Goal: Task Accomplishment & Management: Complete application form

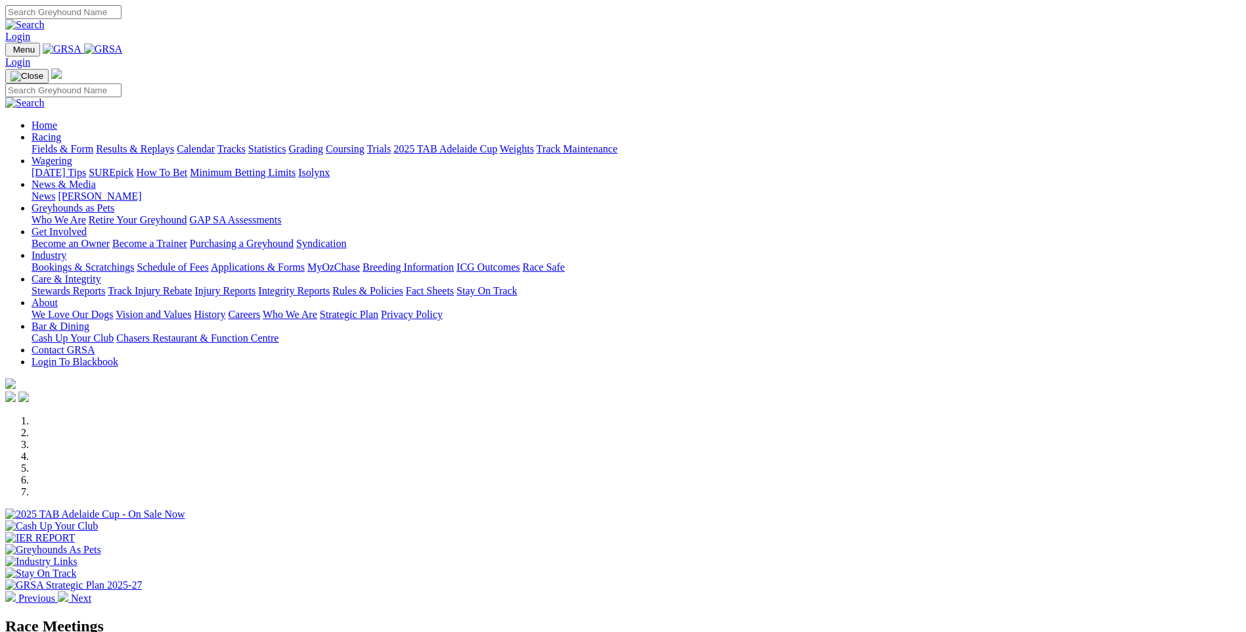
click at [16, 591] on img at bounding box center [10, 596] width 11 height 11
click at [61, 131] on link "Racing" at bounding box center [47, 136] width 30 height 11
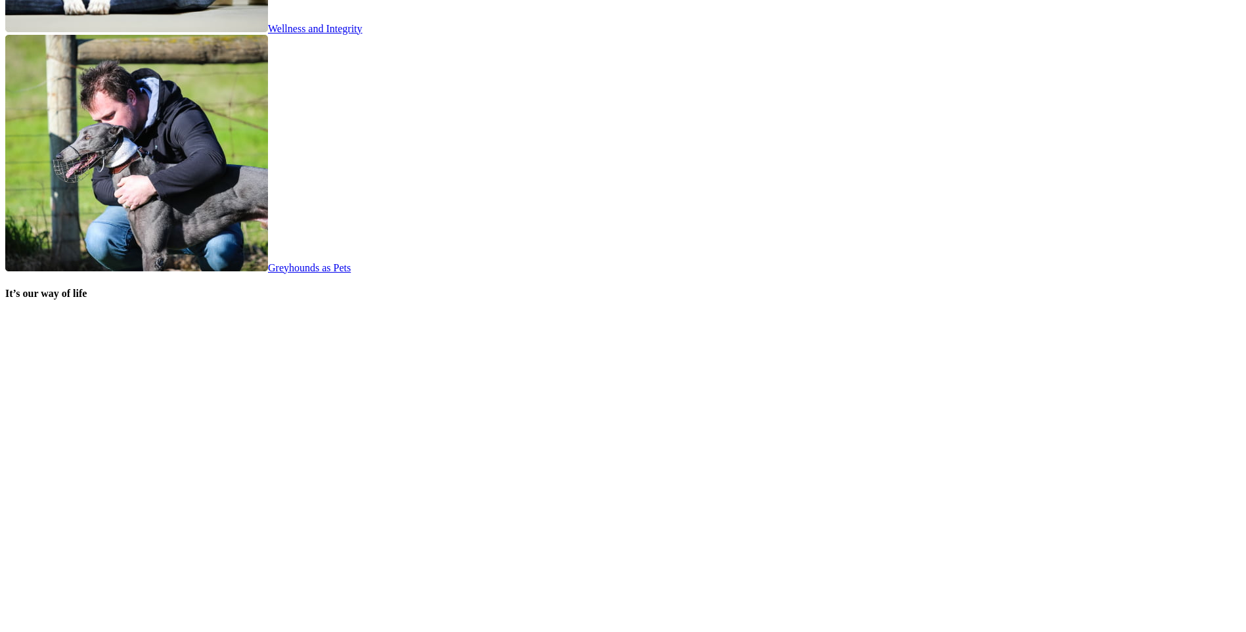
scroll to position [2670, 0]
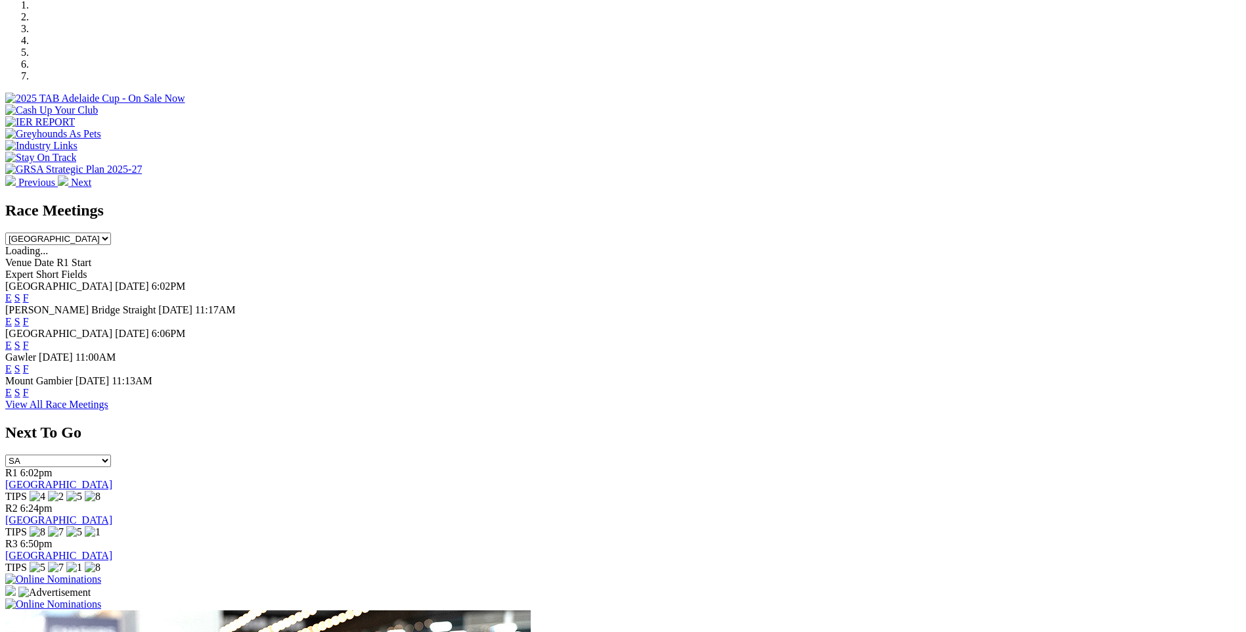
scroll to position [438, 0]
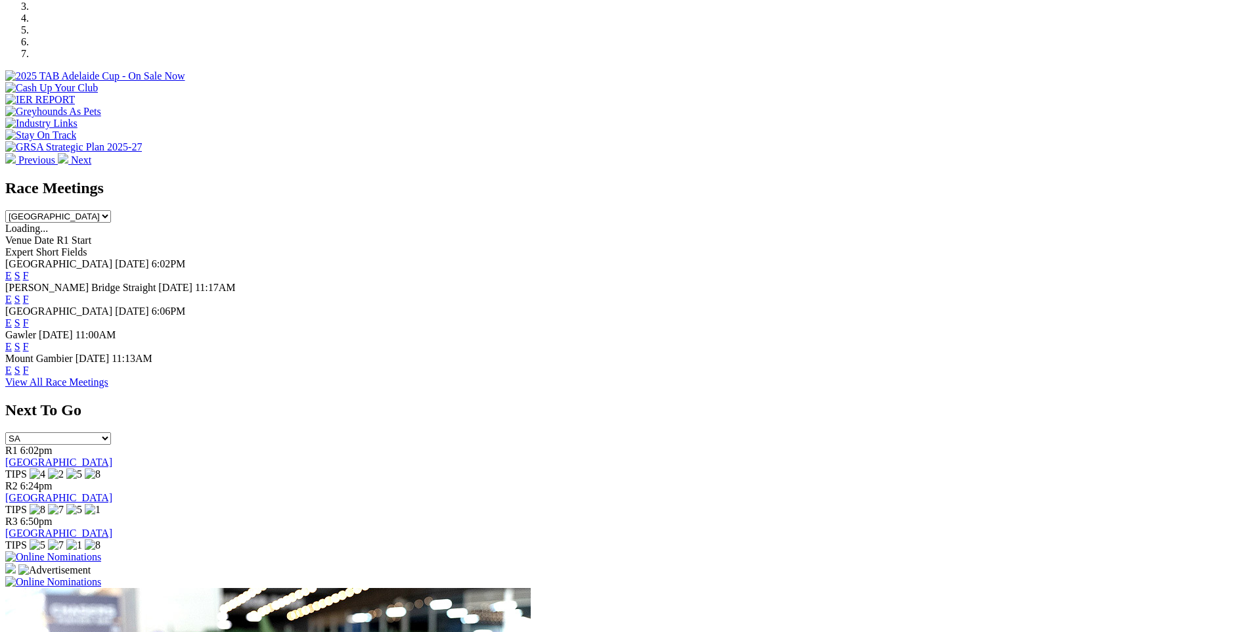
click at [101, 551] on img at bounding box center [53, 557] width 96 height 12
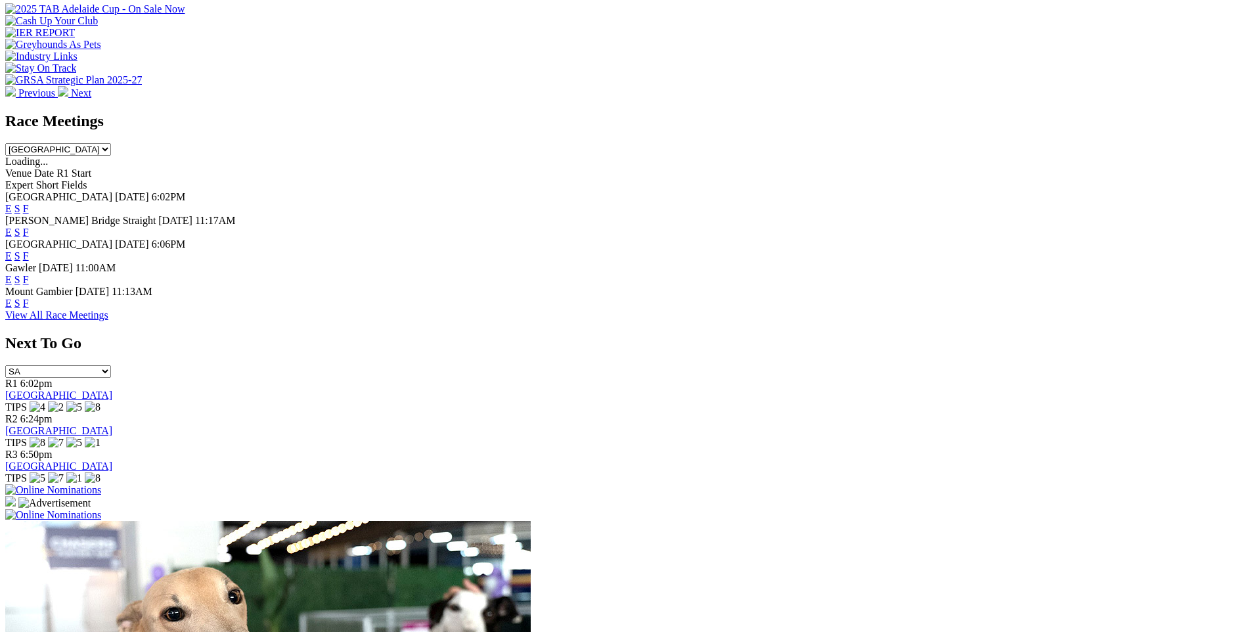
scroll to position [482, 0]
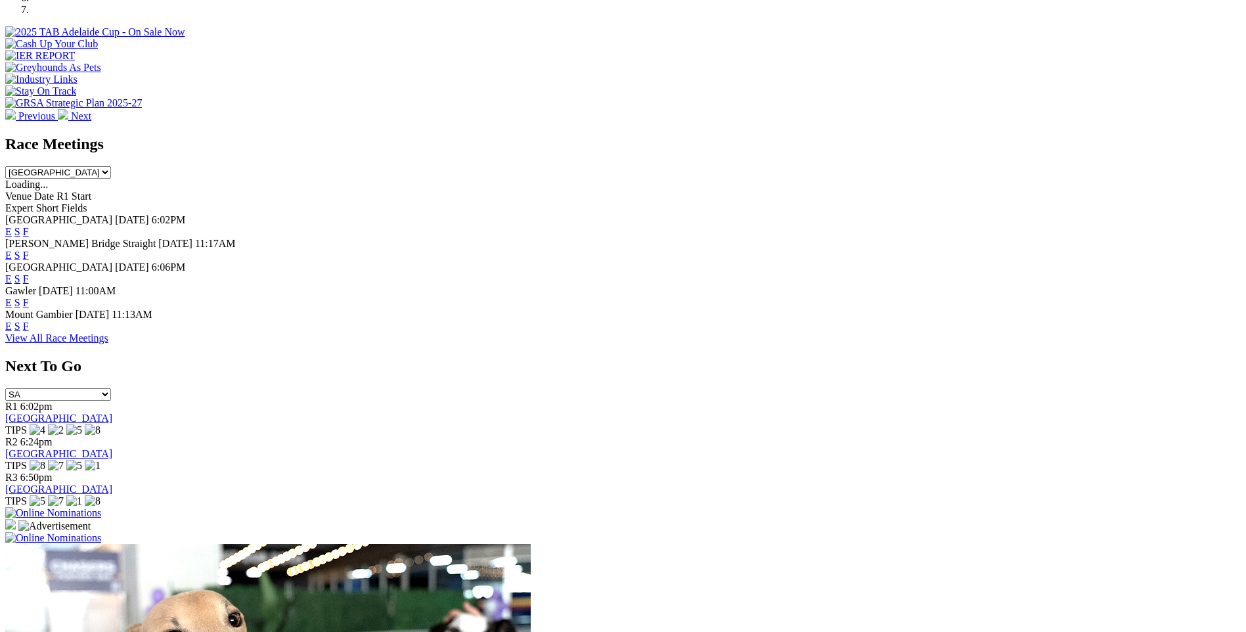
click at [101, 507] on img at bounding box center [53, 513] width 96 height 12
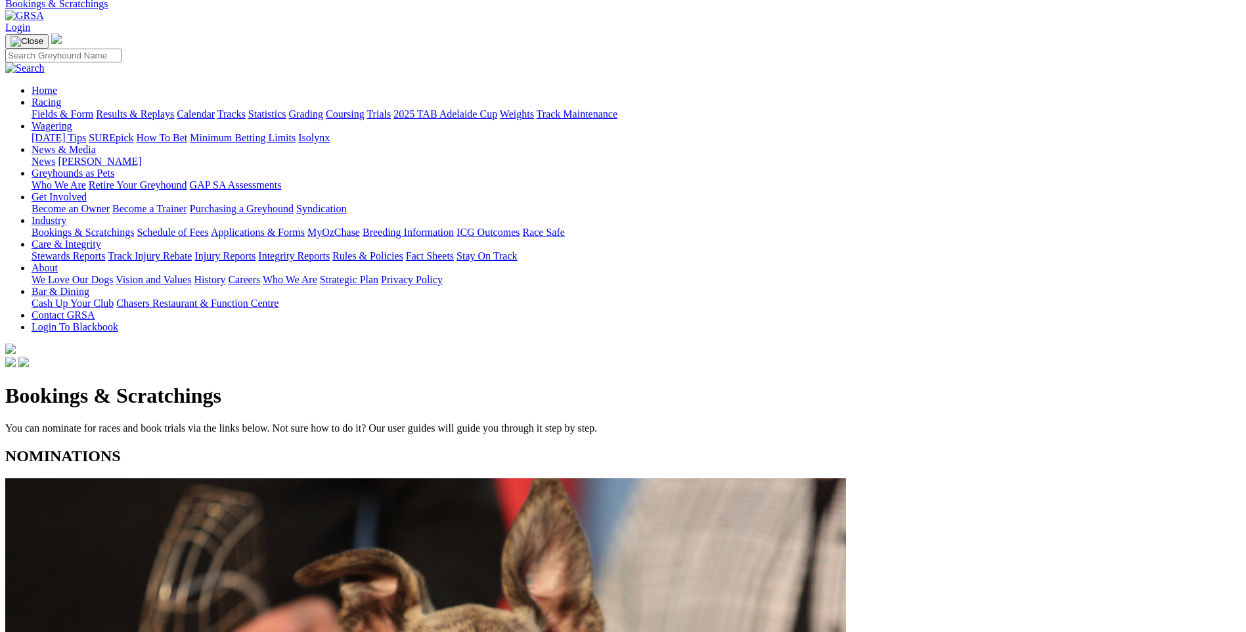
scroll to position [44, 0]
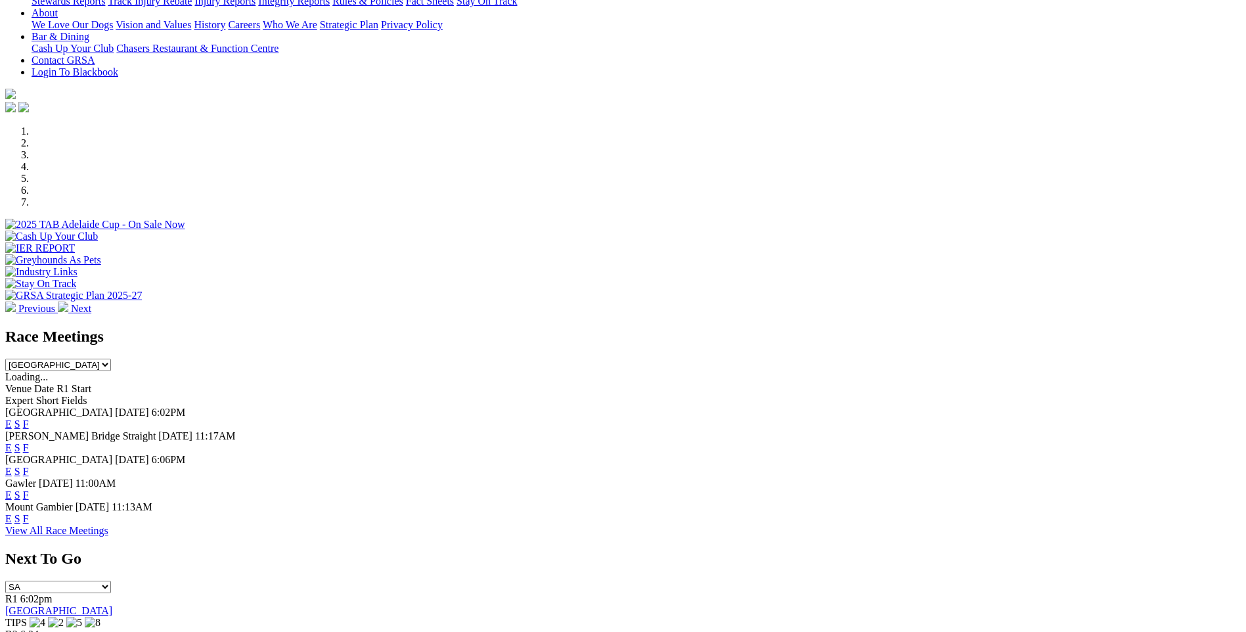
scroll to position [350, 0]
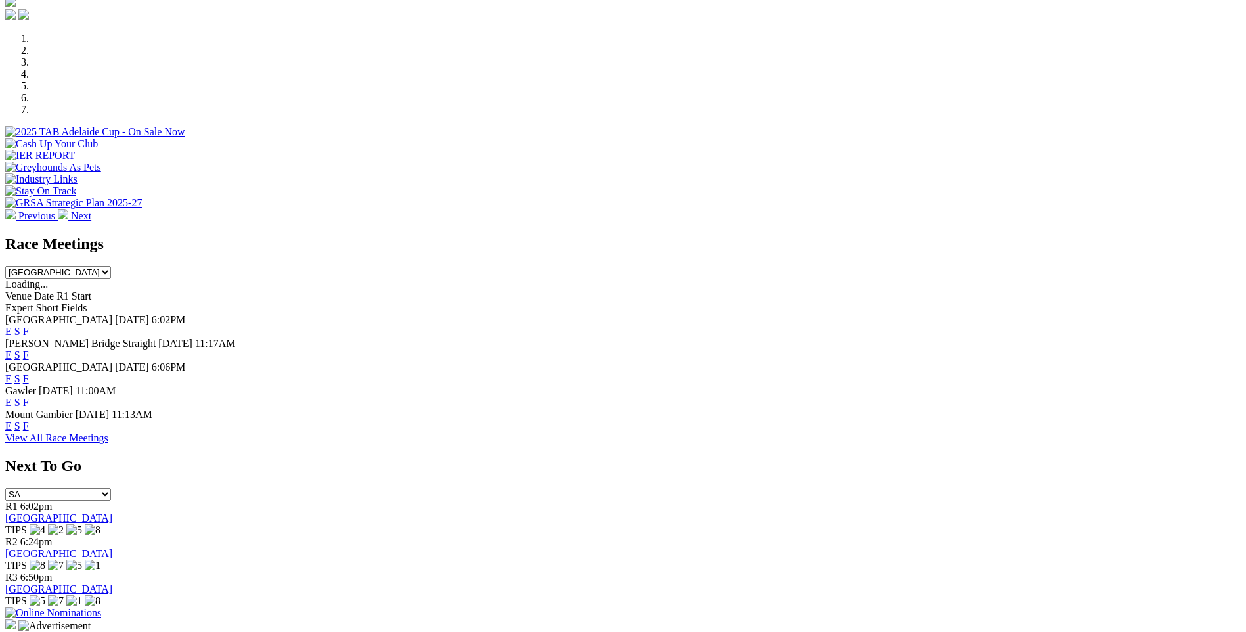
scroll to position [306, 0]
